Goal: Navigation & Orientation: Find specific page/section

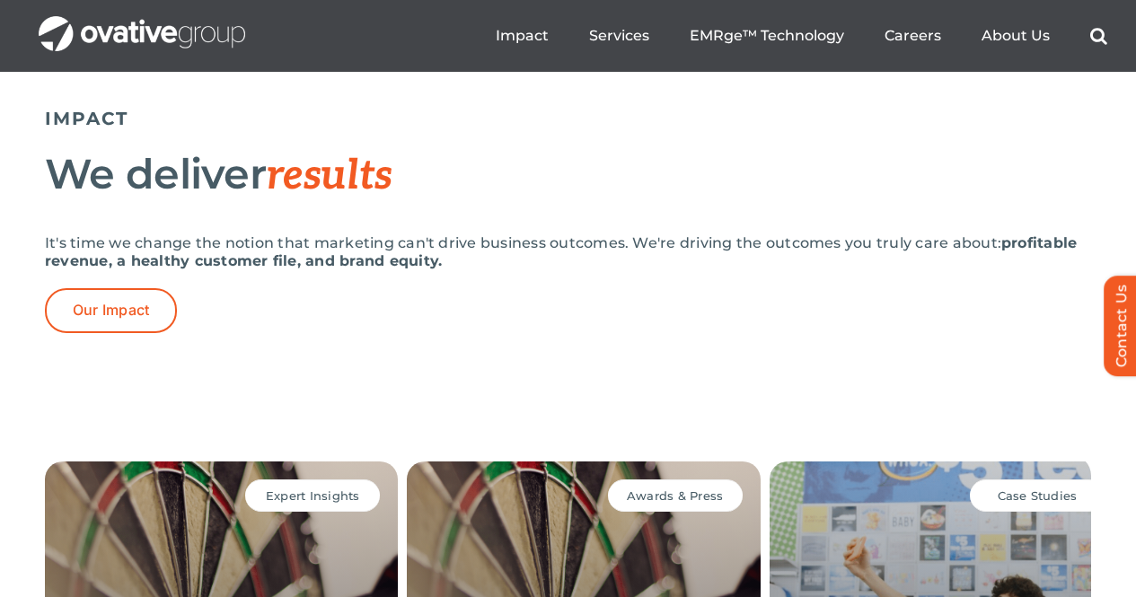
scroll to position [3592, 0]
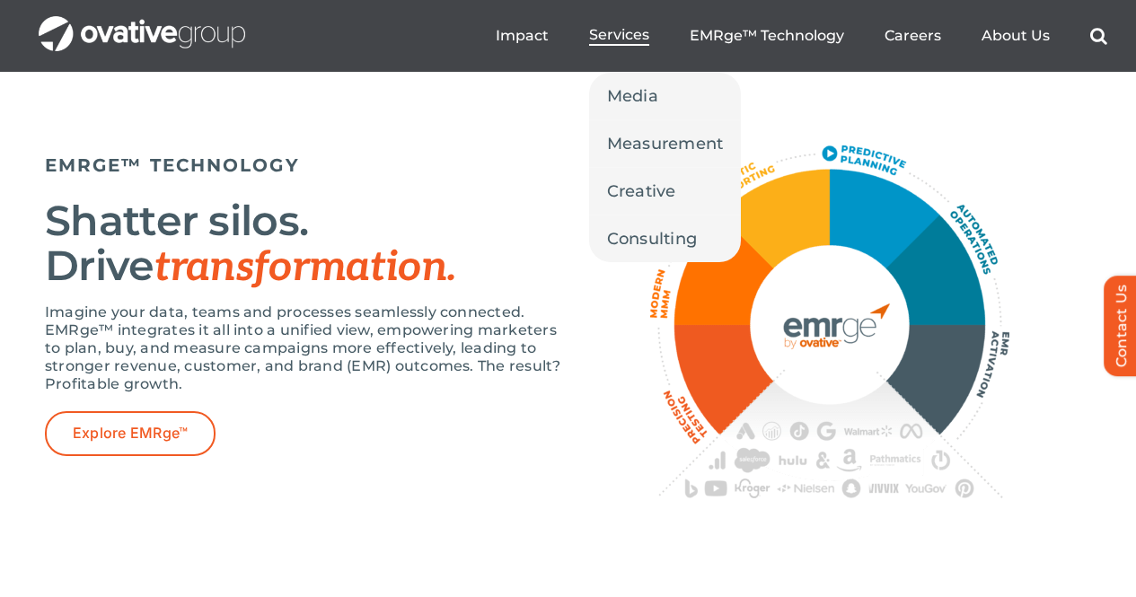
click at [600, 40] on span "Services" at bounding box center [619, 35] width 60 height 18
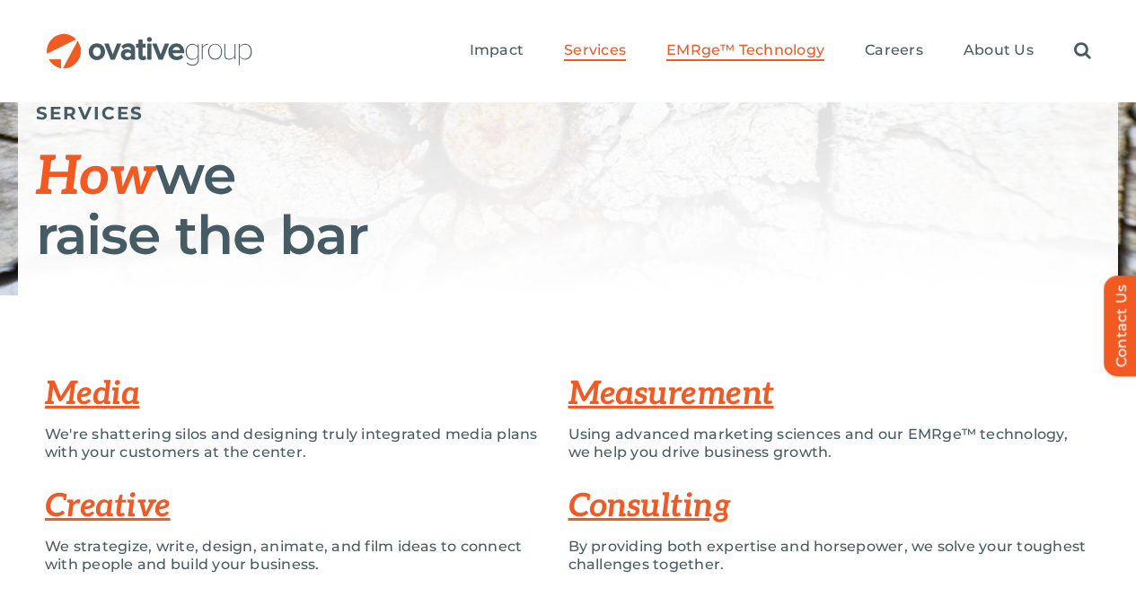
click at [757, 41] on span "EMRge™ Technology" at bounding box center [745, 50] width 158 height 18
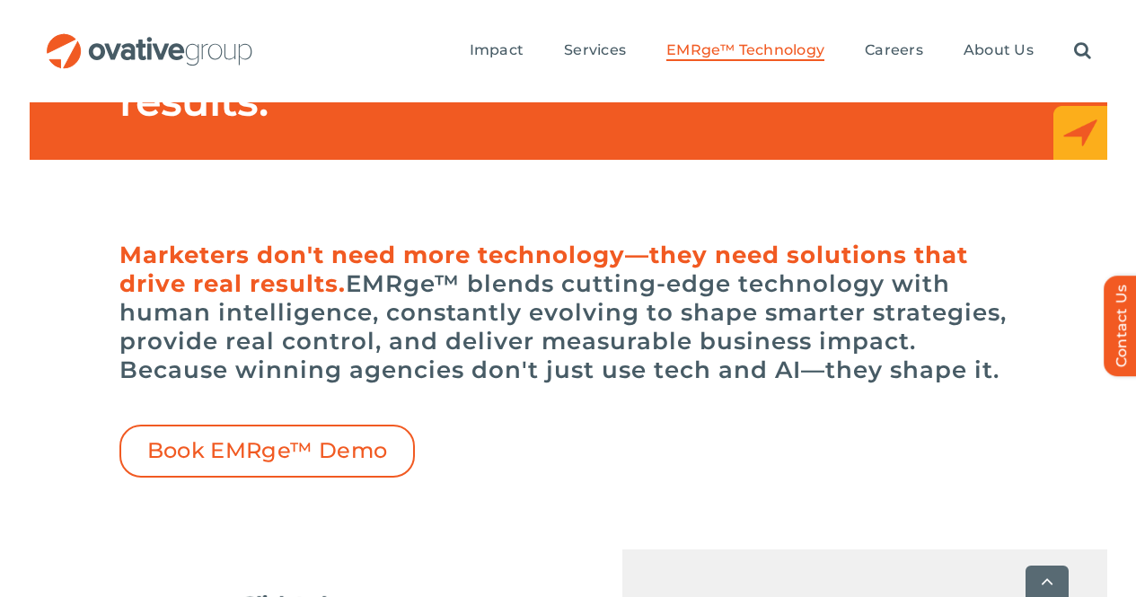
scroll to position [359, 0]
